Goal: Information Seeking & Learning: Compare options

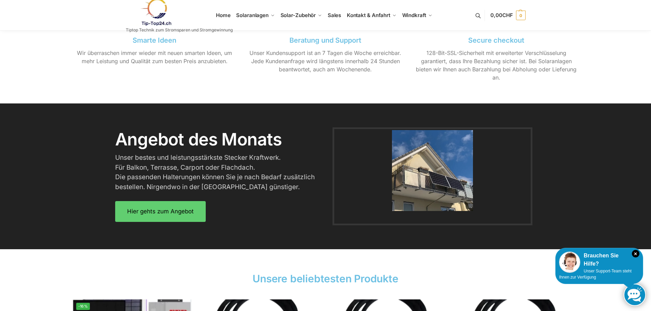
scroll to position [786, 0]
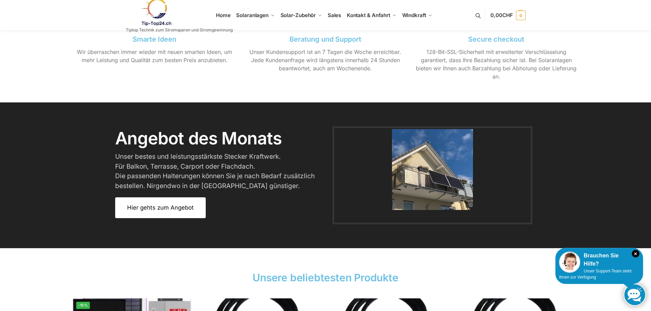
click at [158, 208] on span "Hier gehts zum Angebot" at bounding box center [160, 208] width 67 height 6
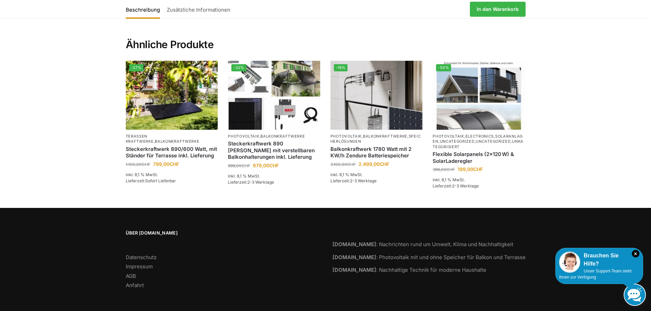
scroll to position [1649, 0]
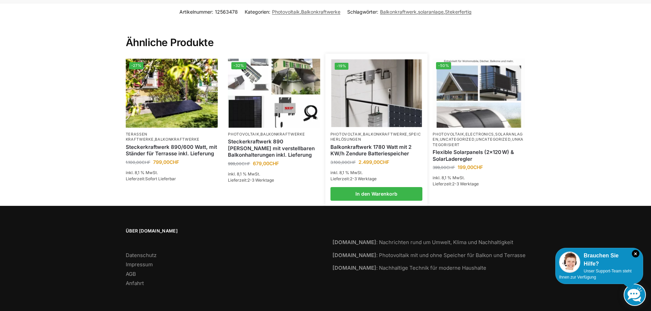
click at [373, 106] on img at bounding box center [376, 93] width 91 height 68
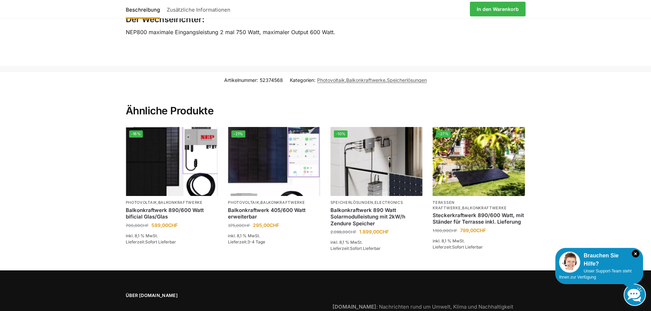
scroll to position [1500, 0]
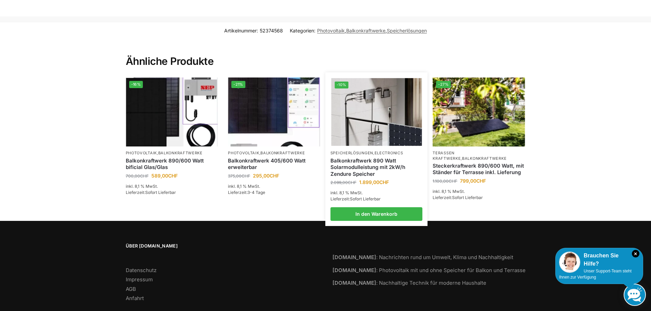
click at [361, 119] on img at bounding box center [376, 112] width 91 height 68
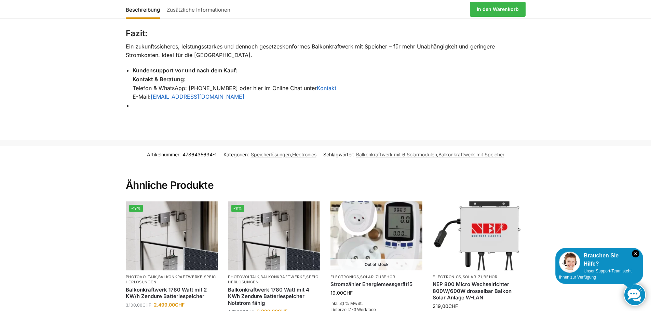
scroll to position [1128, 0]
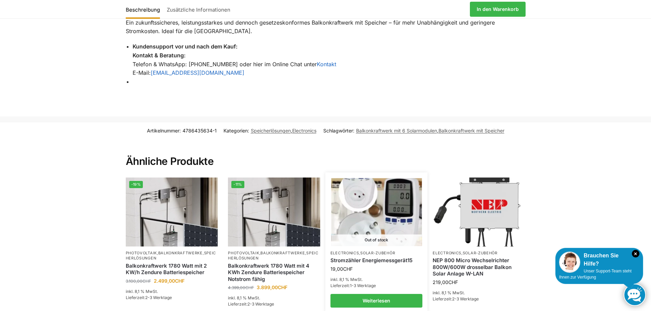
click at [383, 210] on img at bounding box center [376, 212] width 91 height 68
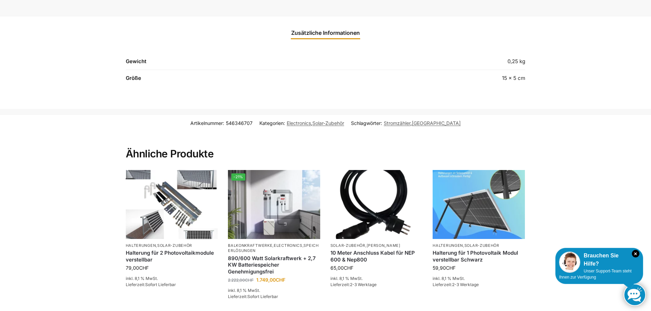
scroll to position [376, 0]
